Goal: Navigation & Orientation: Find specific page/section

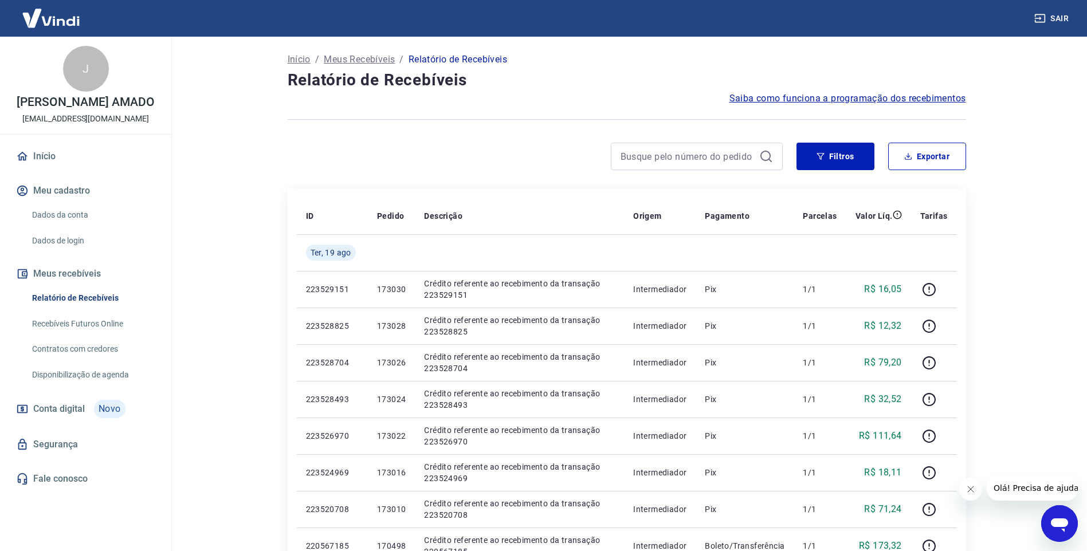
click at [57, 159] on link "Início" at bounding box center [86, 156] width 144 height 25
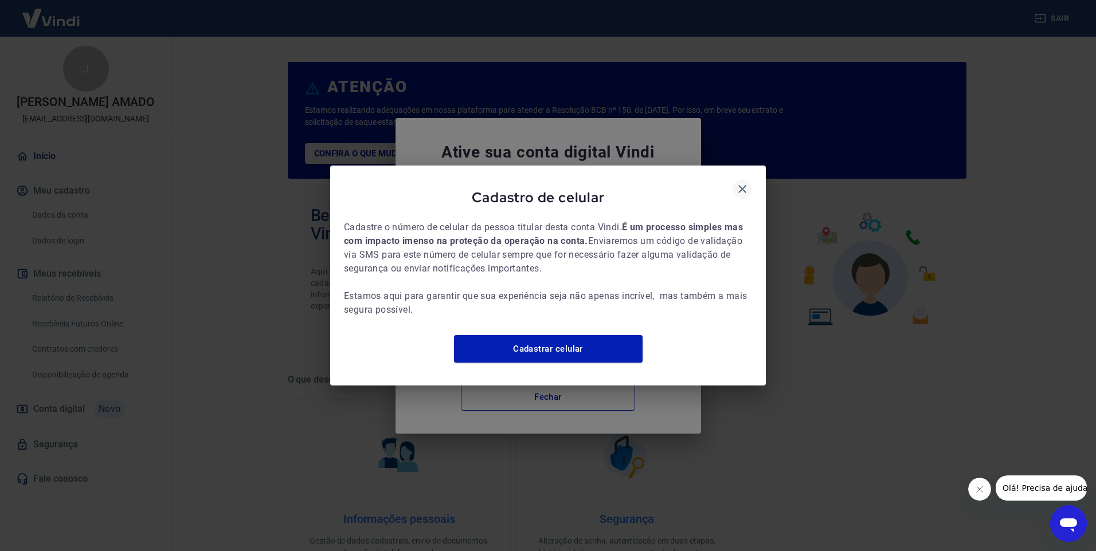
click at [744, 183] on icon "button" at bounding box center [742, 189] width 14 height 14
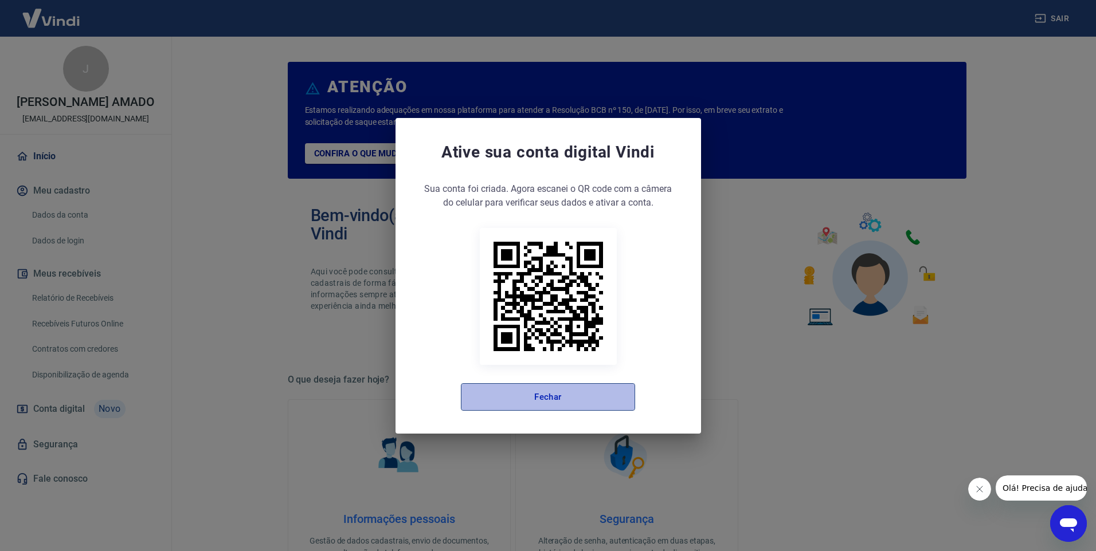
click at [528, 396] on button "Fechar" at bounding box center [548, 398] width 174 height 28
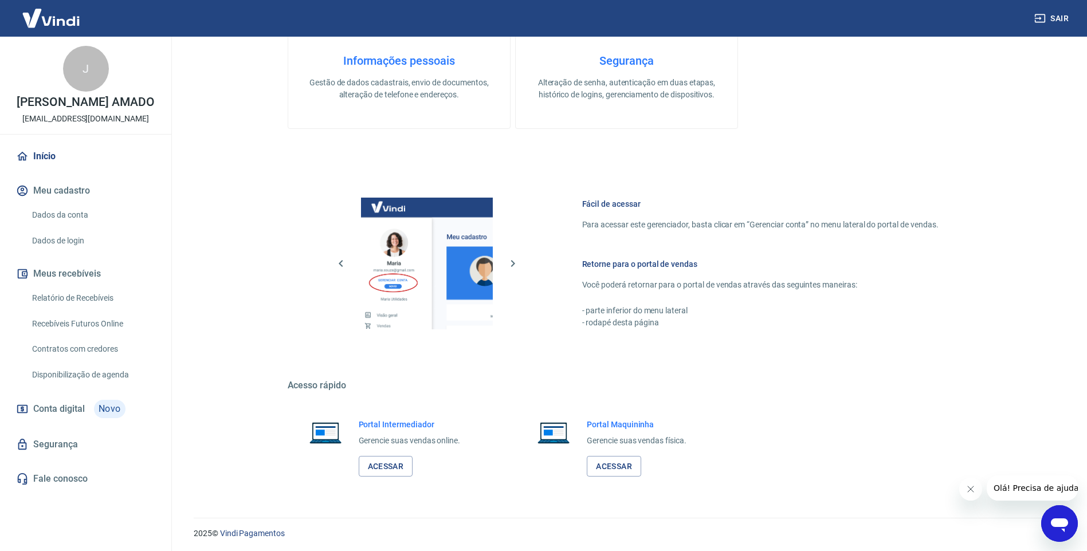
scroll to position [461, 0]
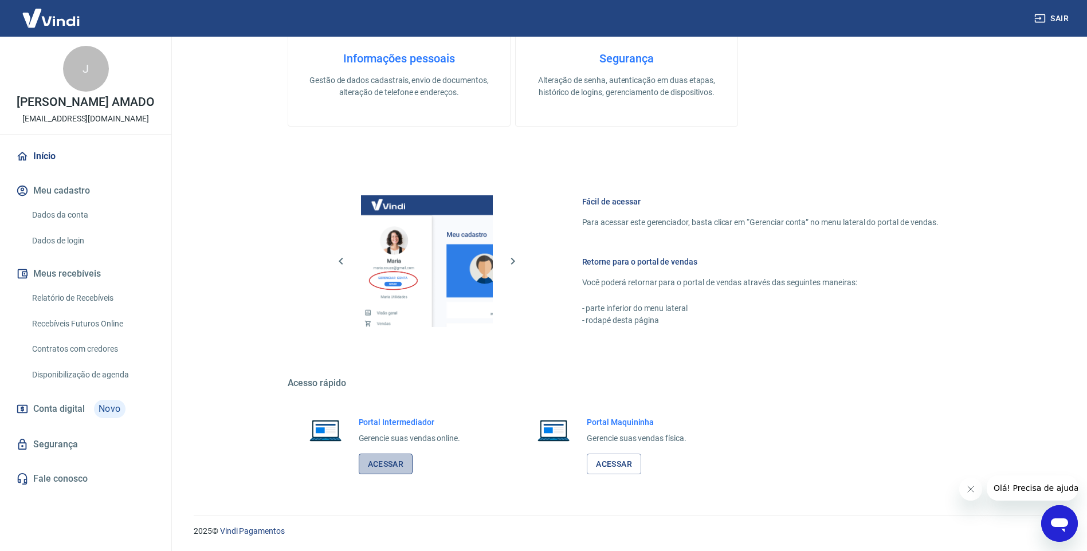
click at [398, 461] on link "Acessar" at bounding box center [386, 464] width 54 height 21
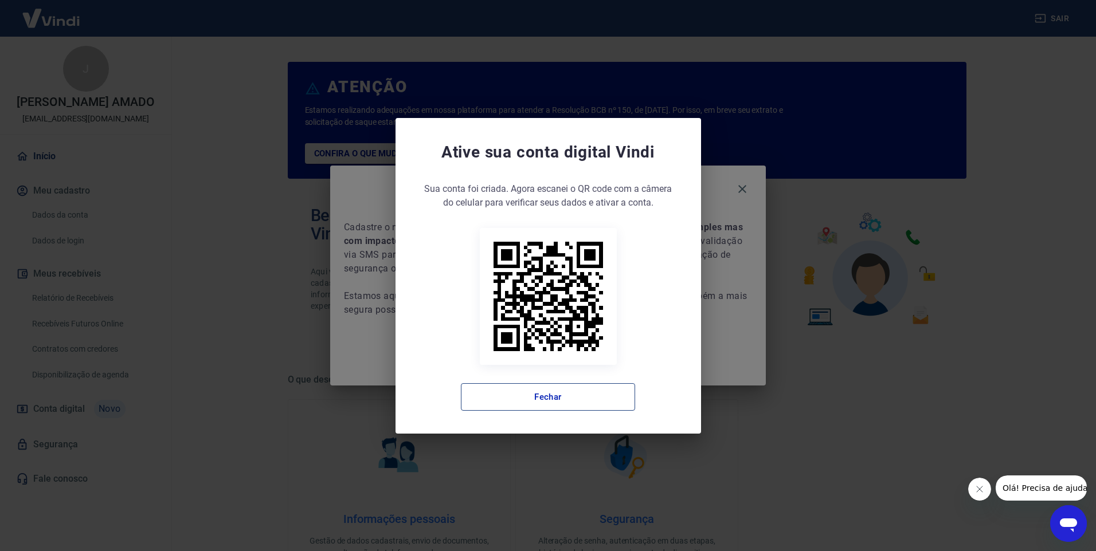
click at [608, 397] on button "Fechar" at bounding box center [548, 398] width 174 height 28
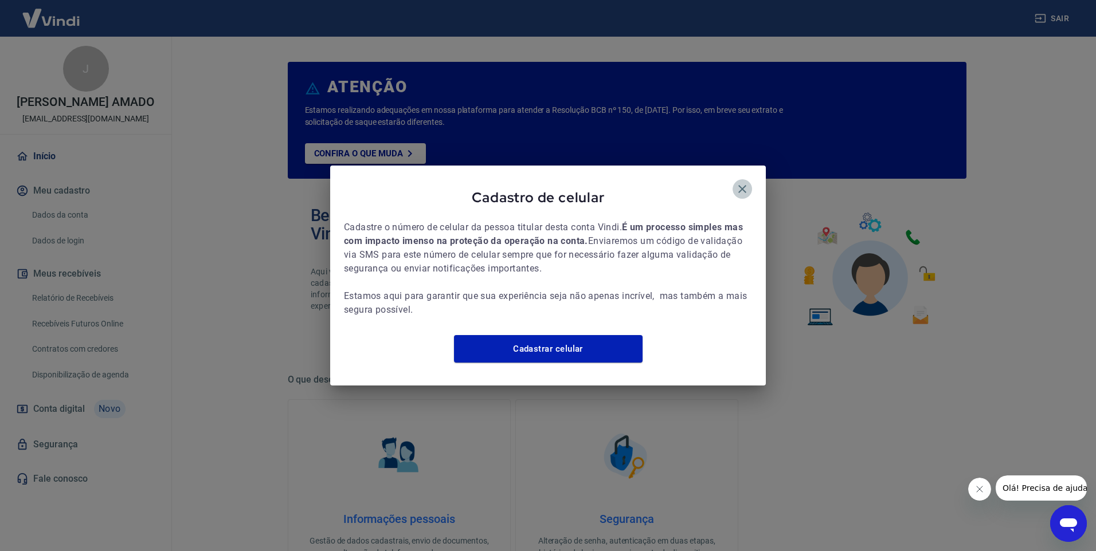
click at [740, 185] on icon "button" at bounding box center [742, 189] width 8 height 8
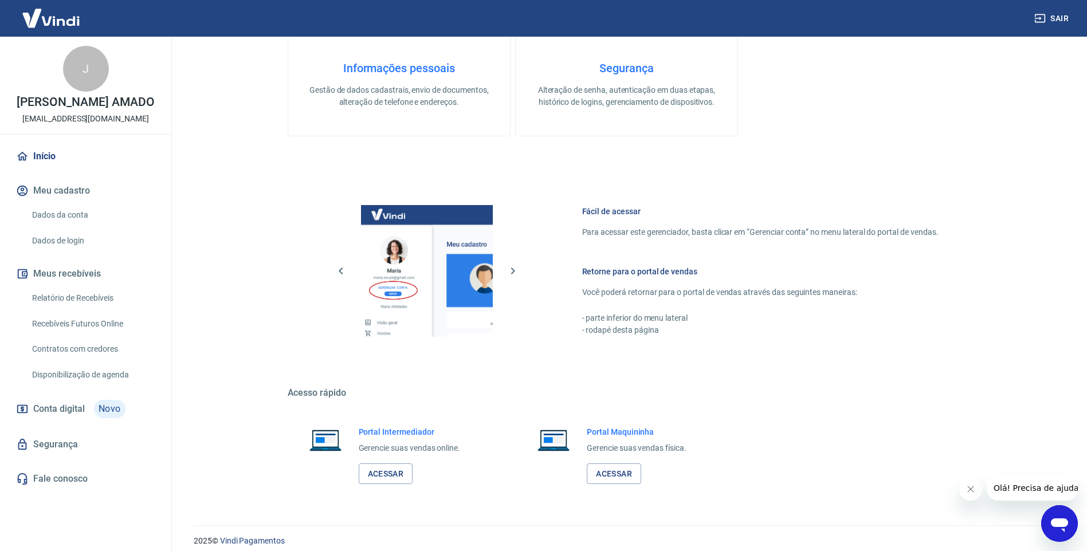
scroll to position [459, 0]
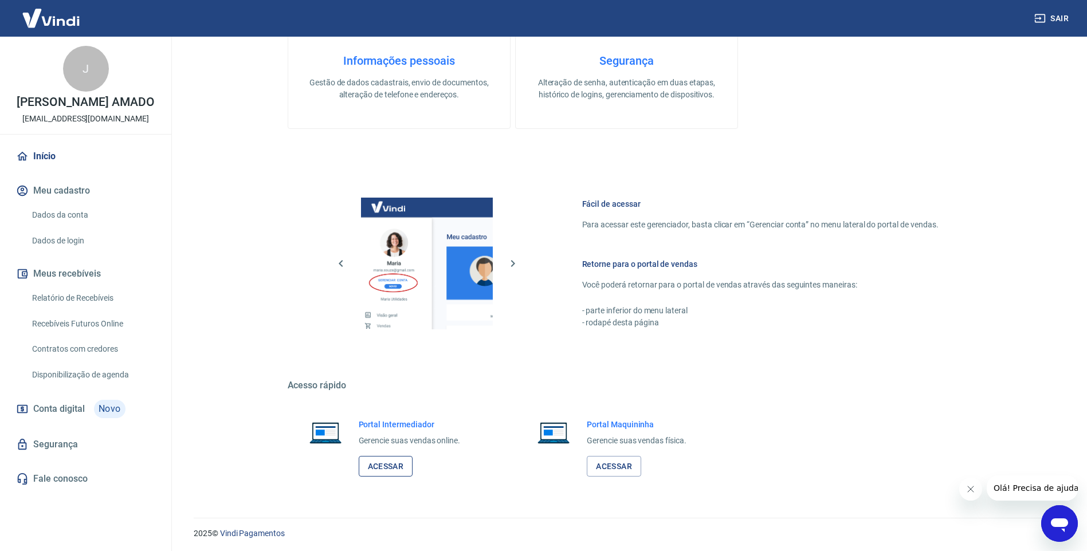
click at [392, 462] on link "Acessar" at bounding box center [386, 466] width 54 height 21
